Goal: Information Seeking & Learning: Find specific fact

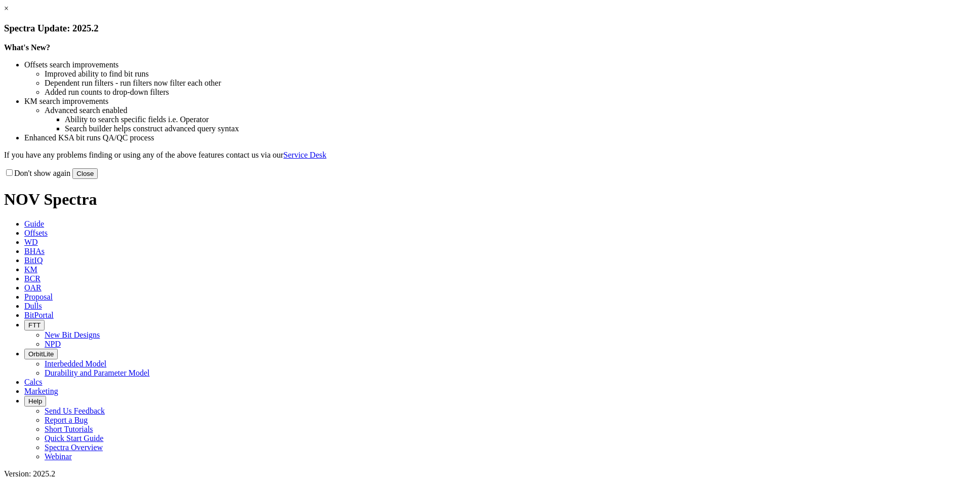
click at [9, 13] on link "×" at bounding box center [6, 8] width 5 height 9
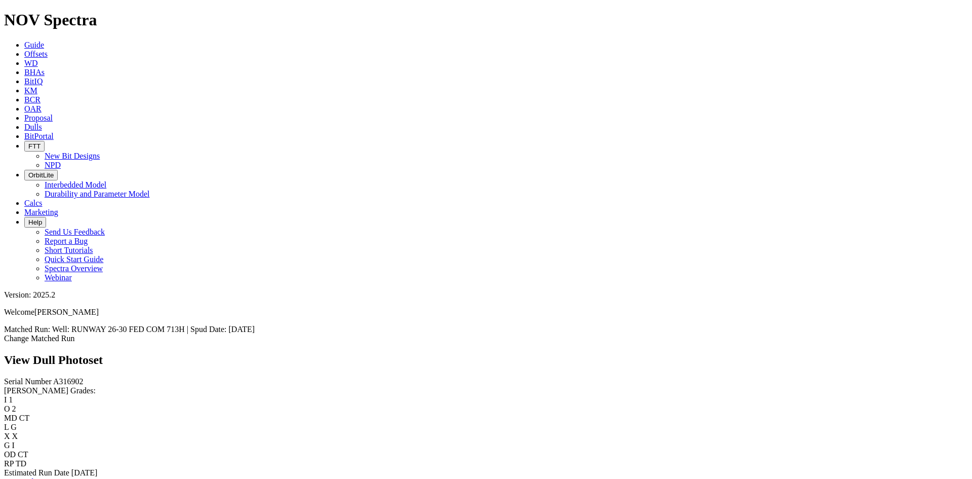
click at [65, 477] on link "Bit Condition Report" at bounding box center [38, 481] width 68 height 9
click at [53, 377] on span "A316902" at bounding box center [68, 381] width 30 height 9
copy span "A316902"
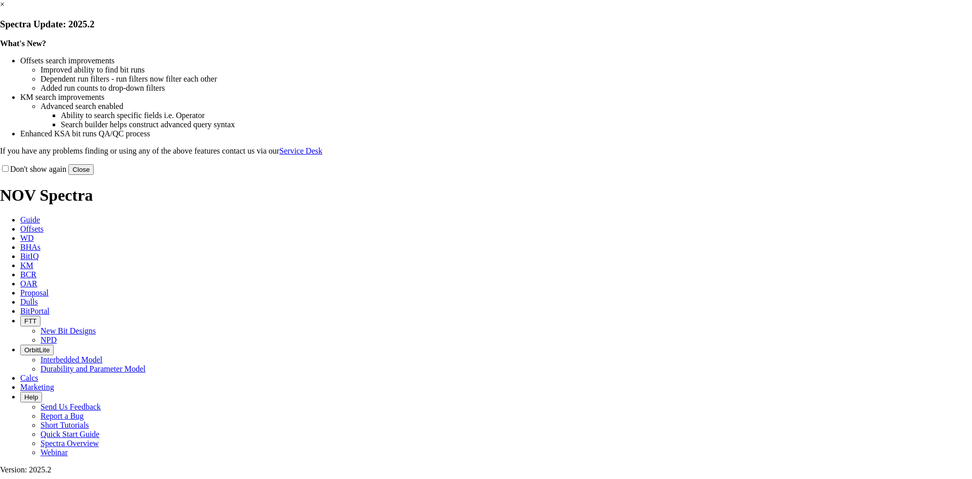
click at [94, 175] on button "Close" at bounding box center [80, 169] width 25 height 11
